Goal: Task Accomplishment & Management: Manage account settings

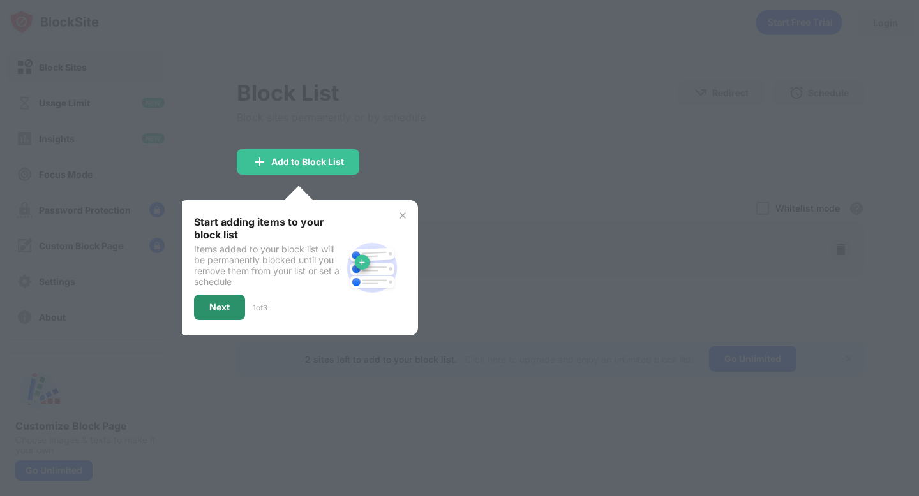
drag, startPoint x: 207, startPoint y: 311, endPoint x: 207, endPoint y: 304, distance: 7.0
click at [207, 311] on div "Next" at bounding box center [219, 308] width 51 height 26
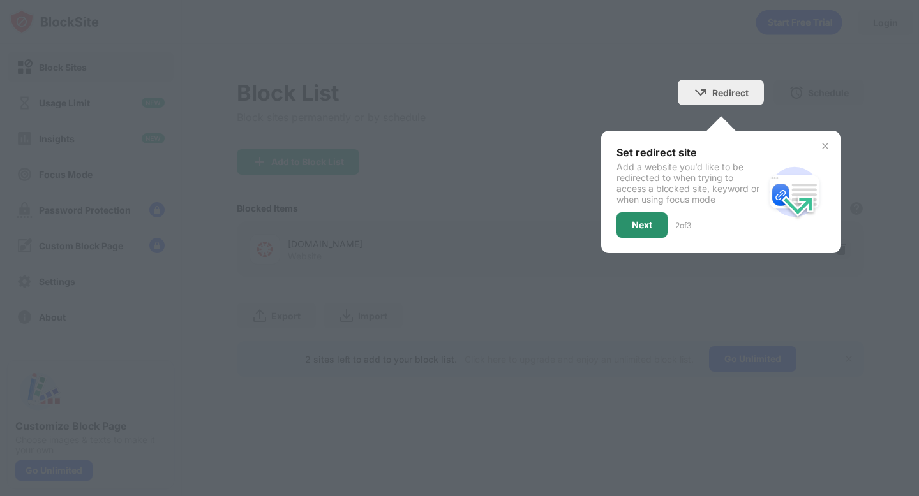
click at [655, 221] on div "Next" at bounding box center [641, 226] width 51 height 26
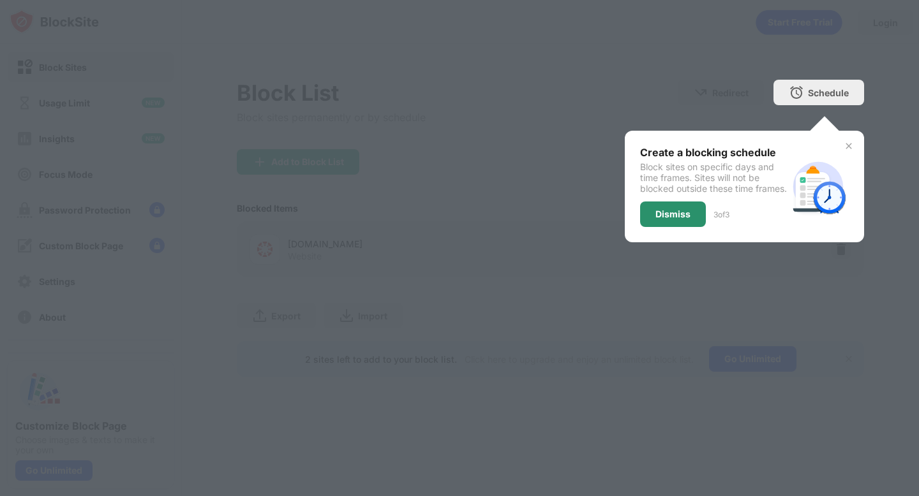
click at [665, 220] on div "Dismiss" at bounding box center [672, 214] width 35 height 10
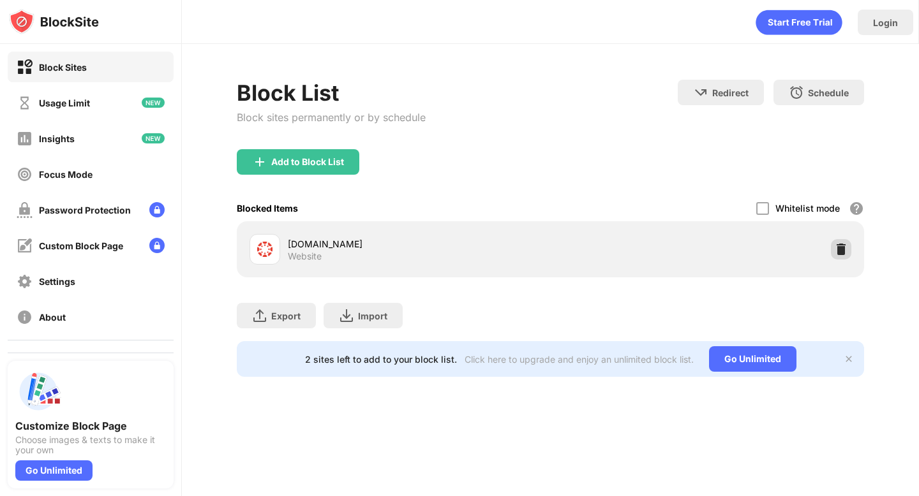
click at [840, 251] on img at bounding box center [841, 249] width 13 height 13
